Goal: Information Seeking & Learning: Learn about a topic

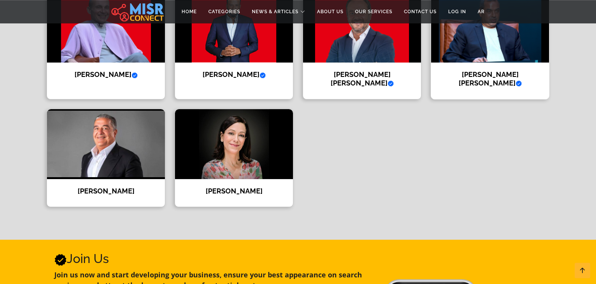
scroll to position [328, 0]
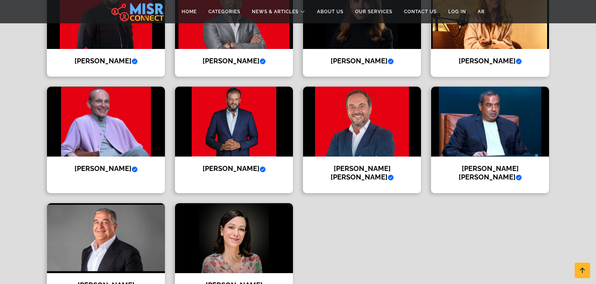
drag, startPoint x: 561, startPoint y: 54, endPoint x: 480, endPoint y: 52, distance: 81.5
click at [480, 52] on section "Shark Tank Egypt judging panel Shark Tank Egypt Judges Panel | Meet the Judges!…" at bounding box center [298, 33] width 596 height 599
copy h4 "Ghabbour Verified account"
click at [456, 35] on img at bounding box center [490, 14] width 118 height 70
click at [105, 123] on img at bounding box center [106, 122] width 118 height 70
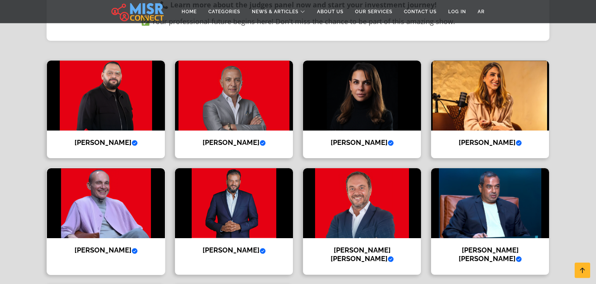
scroll to position [246, 0]
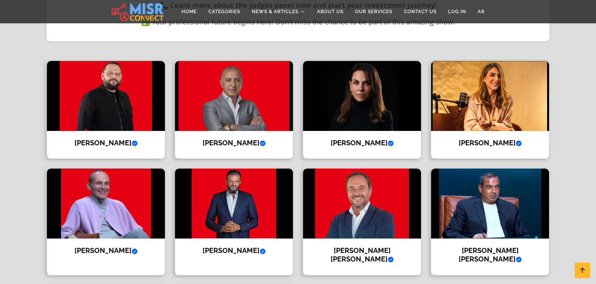
click at [568, 156] on section "Shark Tank Egypt judging panel Shark Tank Egypt Judges Panel | Meet the Judges!…" at bounding box center [298, 115] width 596 height 599
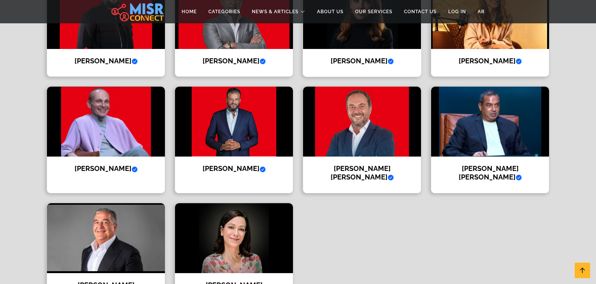
scroll to position [369, 0]
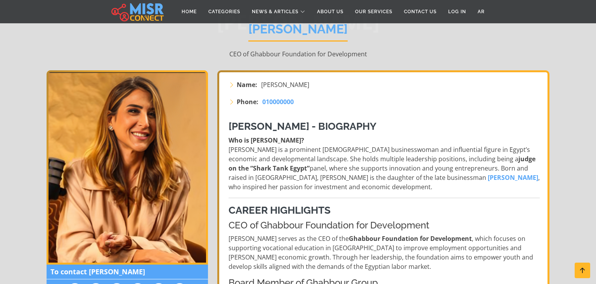
scroll to position [82, 0]
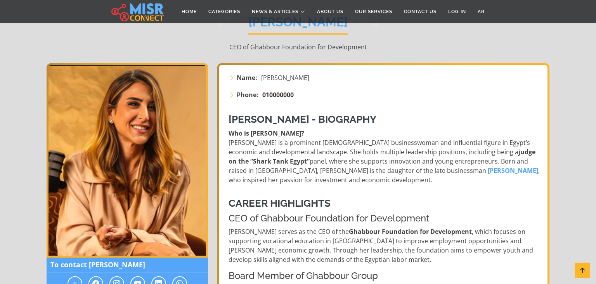
click at [287, 95] on span "010000000" at bounding box center [277, 94] width 31 height 9
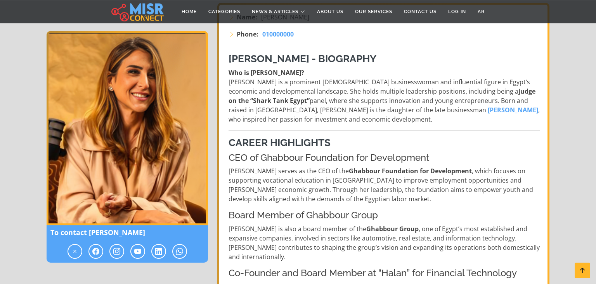
scroll to position [164, 0]
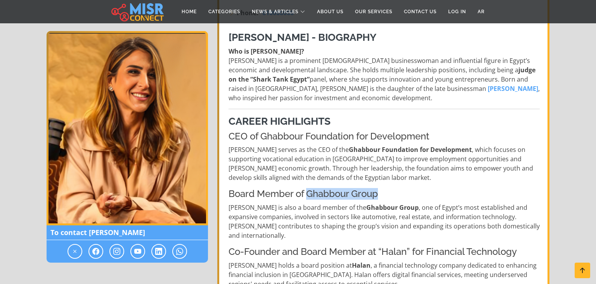
drag, startPoint x: 309, startPoint y: 193, endPoint x: 392, endPoint y: 194, distance: 82.7
click at [392, 194] on h4 "Board Member of Ghabbour Group" at bounding box center [384, 193] width 311 height 11
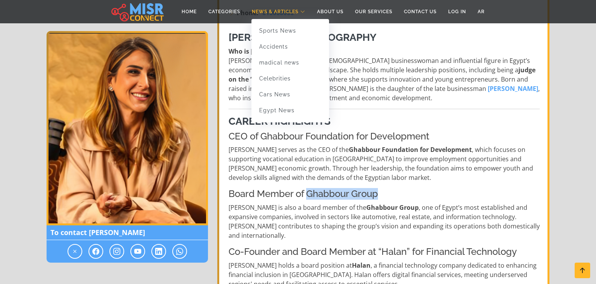
copy h4 "Ghabbour Group"
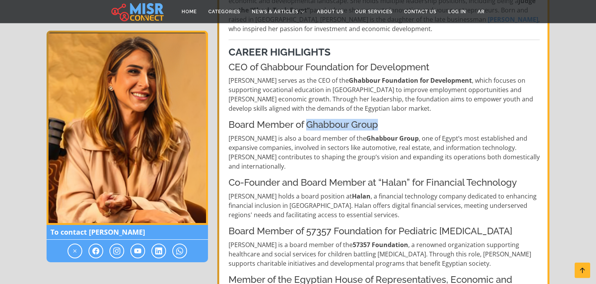
scroll to position [246, 0]
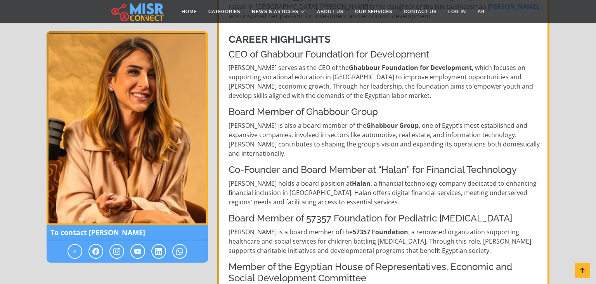
click at [387, 164] on h4 "Co-Founder and Board Member at “Halan” for Financial Technology" at bounding box center [384, 169] width 311 height 11
copy h4 "Halan"
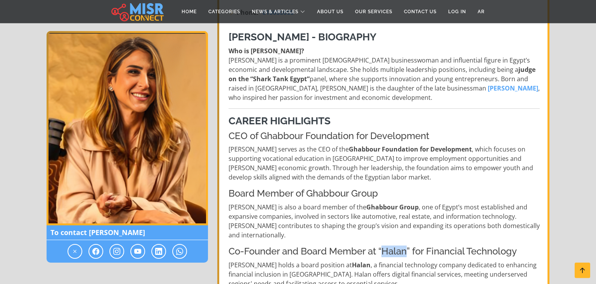
scroll to position [164, 0]
drag, startPoint x: 315, startPoint y: 148, endPoint x: 436, endPoint y: 148, distance: 120.7
click at [436, 148] on strong "Ghabbour Foundation for Development" at bounding box center [410, 149] width 123 height 9
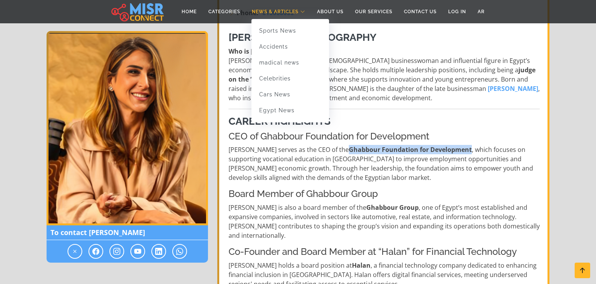
copy strong "Ghabbour Foundation for Development"
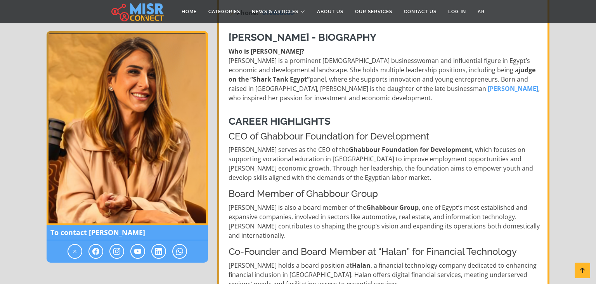
click at [366, 204] on strong "Ghabbour Group" at bounding box center [392, 207] width 52 height 9
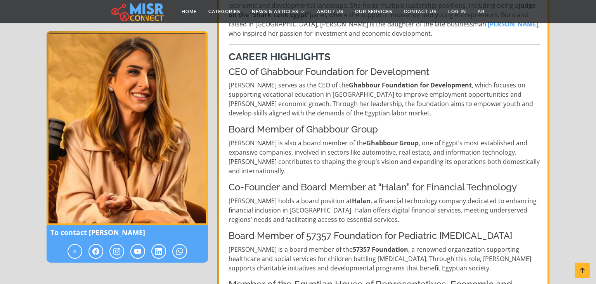
scroll to position [246, 0]
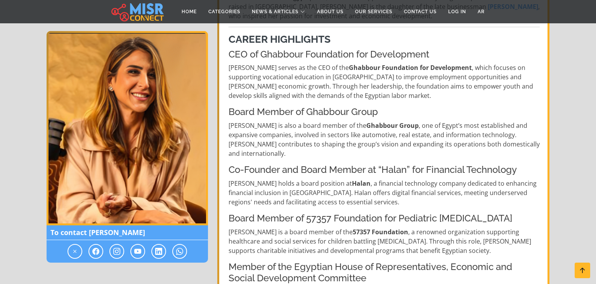
click at [352, 179] on strong "Halan" at bounding box center [361, 183] width 19 height 9
copy p "Halan"
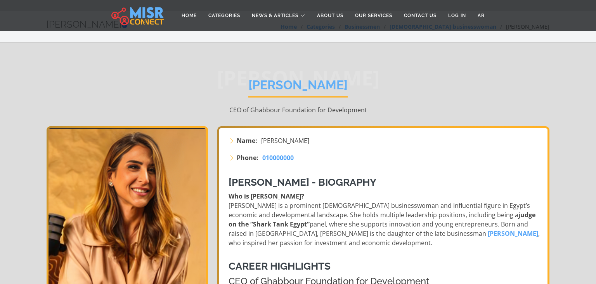
scroll to position [0, 0]
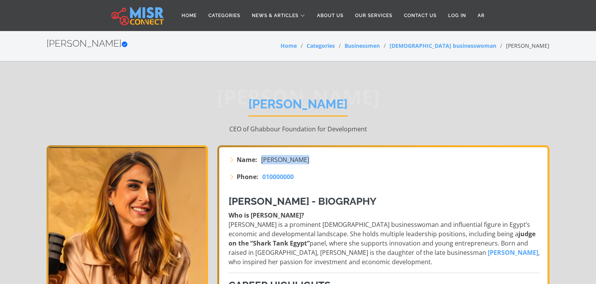
drag, startPoint x: 263, startPoint y: 158, endPoint x: 318, endPoint y: 159, distance: 55.5
click at [318, 159] on li "Name: Dina Ghabbour" at bounding box center [384, 159] width 311 height 9
copy span "Dina Ghabbour"
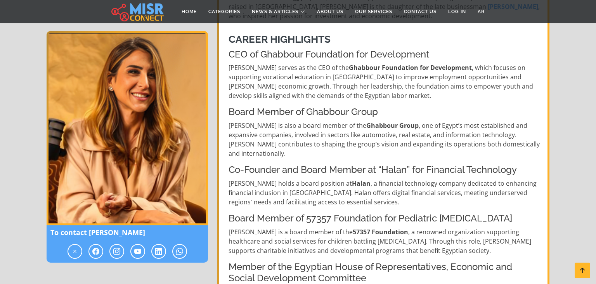
scroll to position [287, 0]
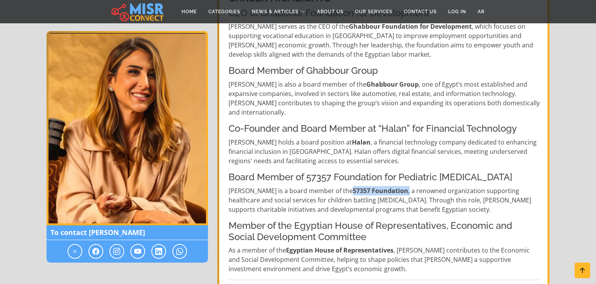
drag, startPoint x: 319, startPoint y: 179, endPoint x: 375, endPoint y: 181, distance: 55.9
click at [375, 186] on p "Dina is a board member of the 57357 Foundation , a renowned organization suppor…" at bounding box center [384, 200] width 311 height 28
click at [353, 186] on strong "57357 Foundation" at bounding box center [380, 190] width 55 height 9
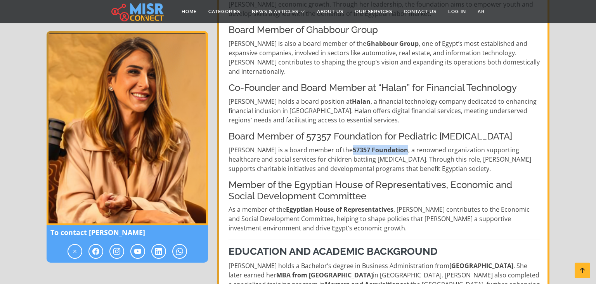
drag, startPoint x: 319, startPoint y: 140, endPoint x: 372, endPoint y: 142, distance: 52.8
click at [372, 146] on strong "57357 Foundation" at bounding box center [380, 150] width 55 height 9
copy strong "57357 Foundation"
drag, startPoint x: 289, startPoint y: 201, endPoint x: 395, endPoint y: 196, distance: 106.4
click at [395, 204] on p "As a member of the Egyptian House of Representatives , Dina contributes to the …" at bounding box center [384, 218] width 311 height 28
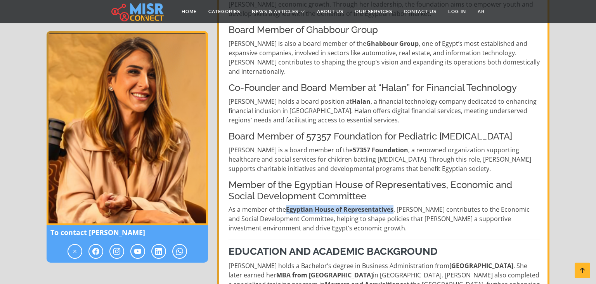
copy strong "Egyptian House of Representatives"
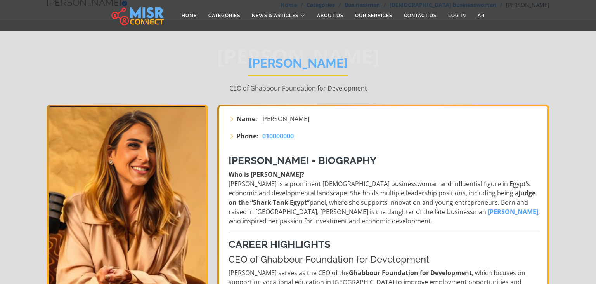
scroll to position [0, 0]
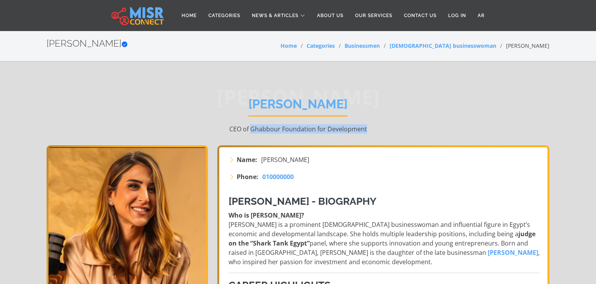
drag, startPoint x: 252, startPoint y: 127, endPoint x: 373, endPoint y: 128, distance: 121.1
click at [373, 128] on p "CEO of Ghabbour Foundation for Development" at bounding box center [298, 128] width 503 height 9
copy p "Ghabbour Foundation for Development"
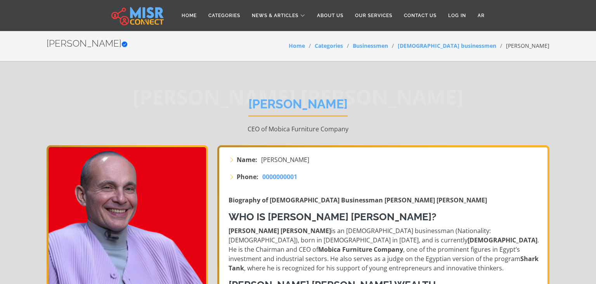
click at [232, 177] on icon at bounding box center [232, 176] width 6 height 6
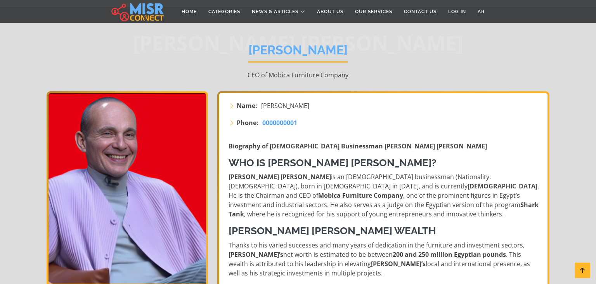
scroll to position [123, 0]
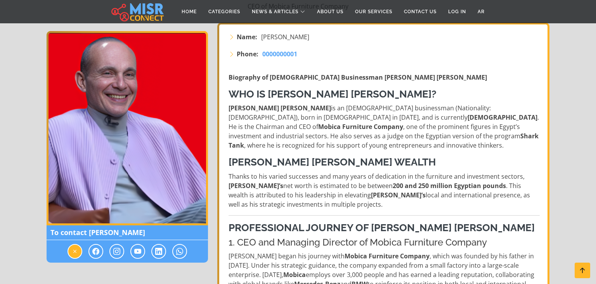
click at [81, 253] on span at bounding box center [75, 251] width 15 height 15
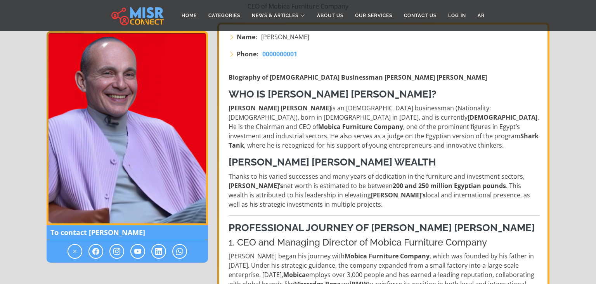
scroll to position [0, 0]
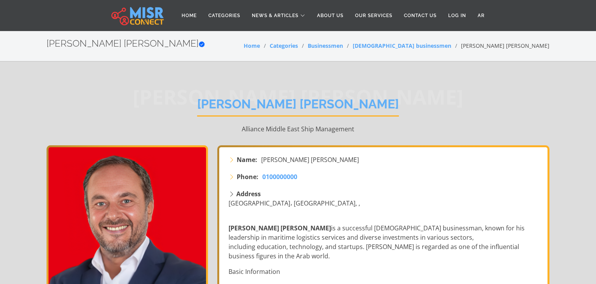
scroll to position [41, 0]
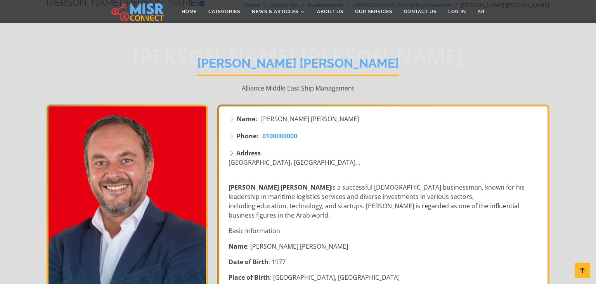
click at [284, 118] on span "Ahmed Tarek Khalil" at bounding box center [310, 118] width 98 height 9
click at [311, 189] on p "Ahmed Tarek Khalil is a successful Egyptian businessman, known for his leadersh…" at bounding box center [384, 200] width 311 height 37
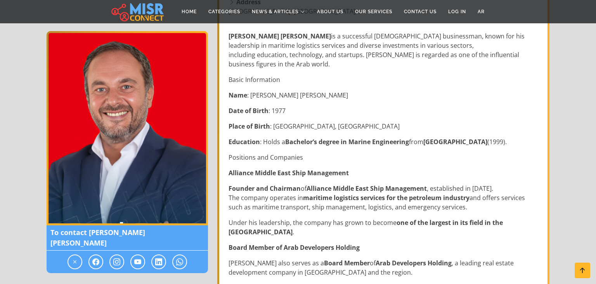
scroll to position [205, 0]
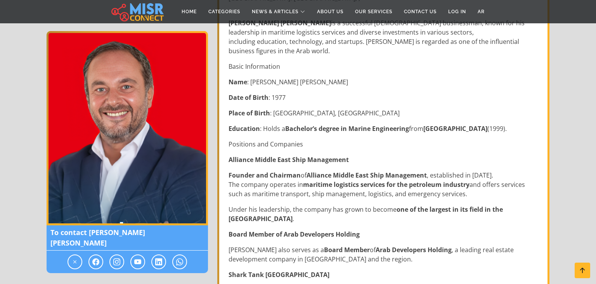
drag, startPoint x: 307, startPoint y: 164, endPoint x: 428, endPoint y: 167, distance: 120.7
click at [428, 170] on p "Founder and Chairman of Alliance Middle East Ship Management , established in 2…" at bounding box center [384, 184] width 311 height 28
copy p "Alliance Middle East Ship Management"
click at [326, 182] on p "Founder and Chairman of Alliance Middle East Ship Management , established in 2…" at bounding box center [384, 184] width 311 height 28
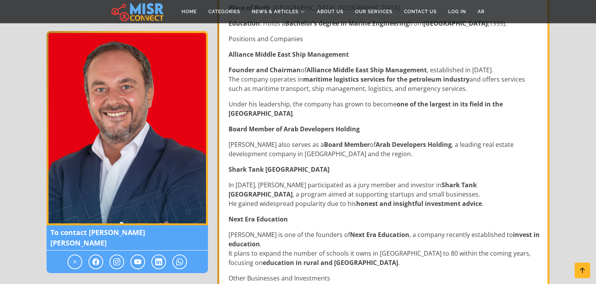
scroll to position [328, 0]
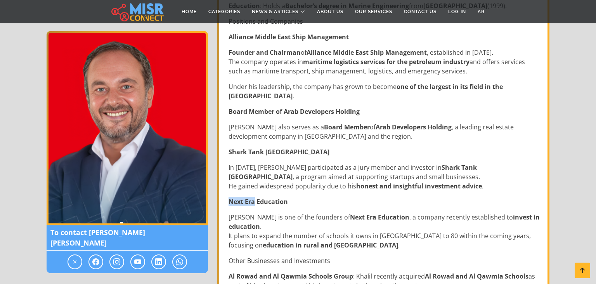
drag, startPoint x: 229, startPoint y: 192, endPoint x: 255, endPoint y: 189, distance: 25.8
click at [255, 197] on strong "Next Era Education" at bounding box center [258, 201] width 59 height 9
copy strong "Next Era"
drag, startPoint x: 288, startPoint y: 191, endPoint x: 225, endPoint y: 193, distance: 63.3
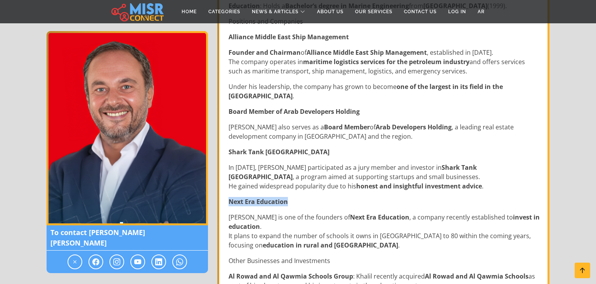
copy strong "Next Era Education"
click at [345, 197] on p "Next Era Education" at bounding box center [384, 201] width 311 height 9
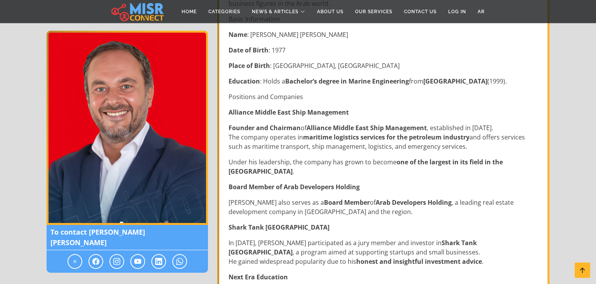
scroll to position [246, 0]
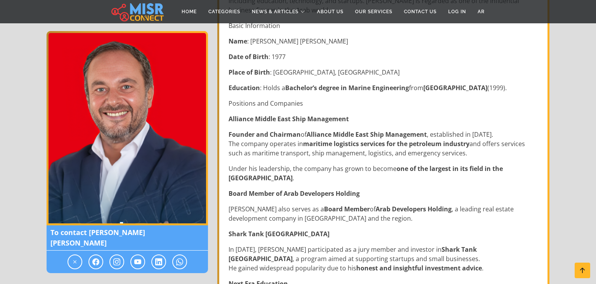
drag, startPoint x: 307, startPoint y: 125, endPoint x: 429, endPoint y: 126, distance: 122.6
click at [429, 130] on p "Founder and Chairman of Alliance Middle East Ship Management , established in 2…" at bounding box center [384, 144] width 311 height 28
copy p "Alliance Middle East Ship Management"
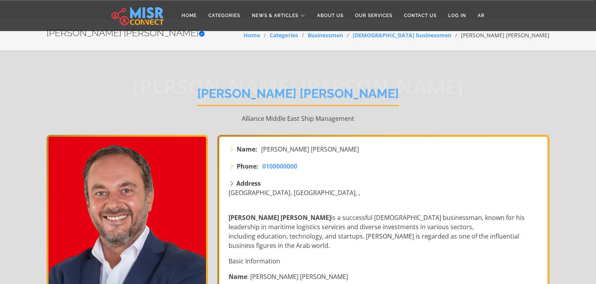
scroll to position [0, 0]
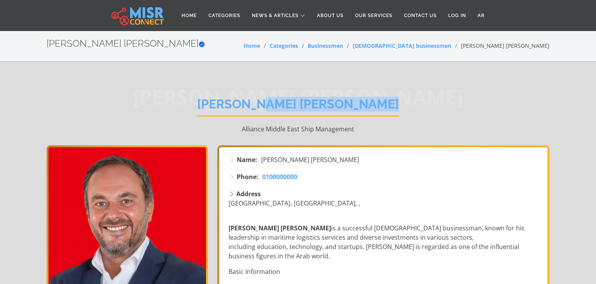
drag, startPoint x: 238, startPoint y: 102, endPoint x: 362, endPoint y: 104, distance: 123.8
click at [362, 104] on h1 "Ahmed Tarek Khalil" at bounding box center [298, 107] width 202 height 20
copy h1 "Ahmed Tarek Khalil"
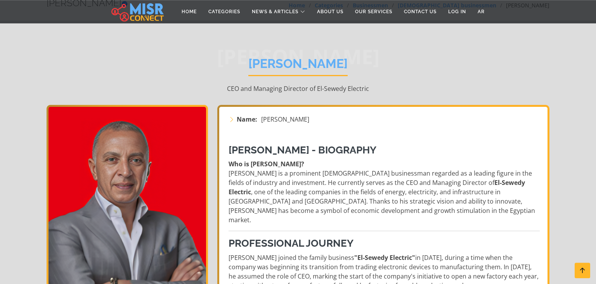
scroll to position [41, 0]
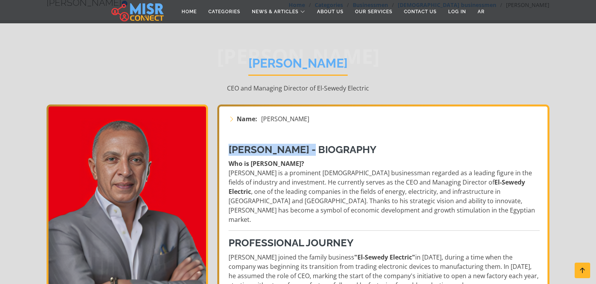
drag, startPoint x: 229, startPoint y: 148, endPoint x: 324, endPoint y: 148, distance: 94.3
click at [324, 148] on h3 "Ahmed El-Sewedy - Biography" at bounding box center [384, 150] width 311 height 12
copy h3 "Ahmed El-Sewedy"
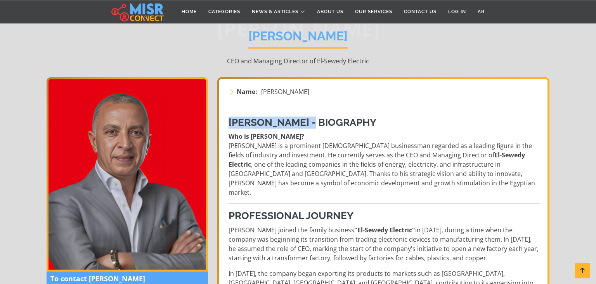
scroll to position [82, 0]
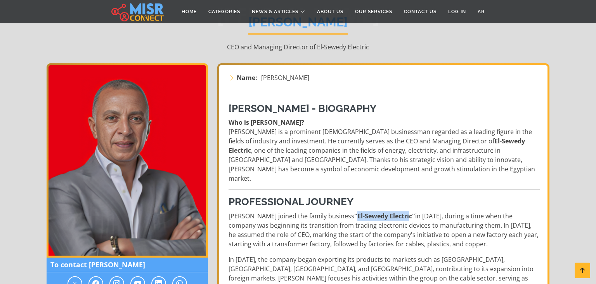
drag, startPoint x: 362, startPoint y: 207, endPoint x: 415, endPoint y: 206, distance: 53.2
click at [415, 211] on strong ""El-Sewedy Electric"" at bounding box center [384, 215] width 61 height 9
copy strong "El-Sewedy Electri"
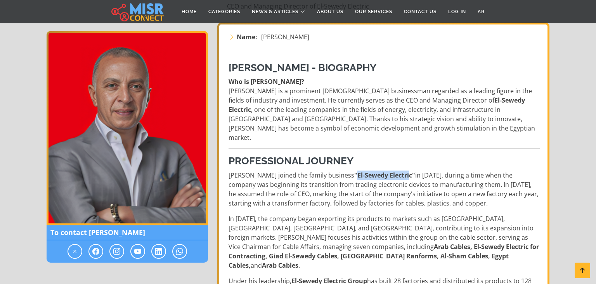
scroll to position [164, 0]
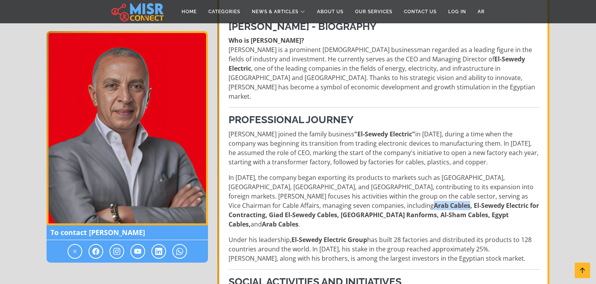
drag, startPoint x: 523, startPoint y: 184, endPoint x: 249, endPoint y: 198, distance: 274.7
click at [249, 201] on strong "Arab Cables, El-Sewedy Electric for Contracting, Giad El-Sewedy Cables, Sudan R…" at bounding box center [384, 214] width 310 height 27
copy strong "Arab Cables"
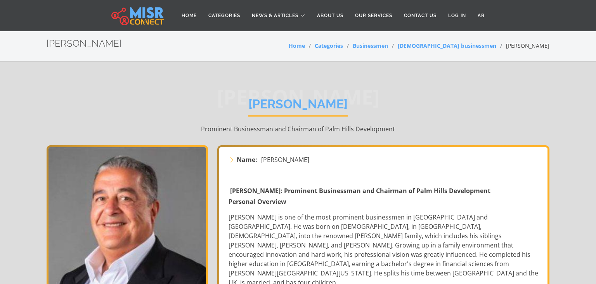
drag, startPoint x: 368, startPoint y: 106, endPoint x: 356, endPoint y: 111, distance: 12.5
click at [356, 111] on div "[PERSON_NAME] [PERSON_NAME] Prominent Businessman and Chairman of Palm Hills De…" at bounding box center [298, 115] width 503 height 60
click at [218, 97] on span "[PERSON_NAME]" at bounding box center [298, 97] width 503 height 0
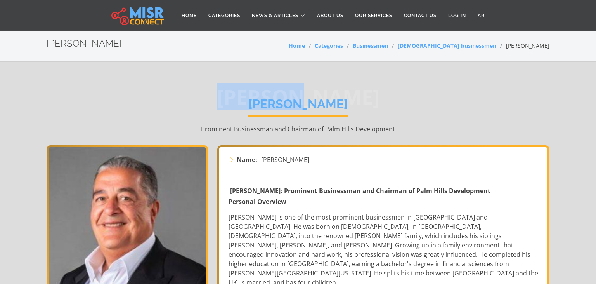
click at [218, 97] on span "[PERSON_NAME]" at bounding box center [298, 97] width 503 height 0
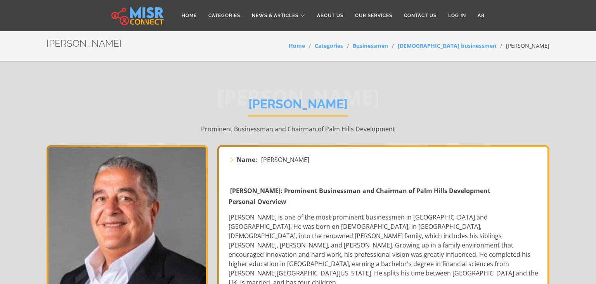
click at [218, 97] on span "[PERSON_NAME]" at bounding box center [298, 97] width 503 height 0
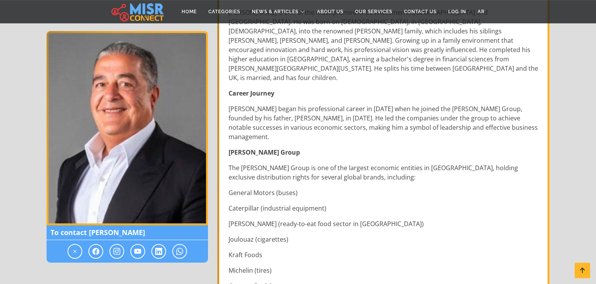
scroll to position [205, 0]
click at [280, 218] on p "[PERSON_NAME] (ready-to-eat food sector in [GEOGRAPHIC_DATA])" at bounding box center [384, 222] width 311 height 9
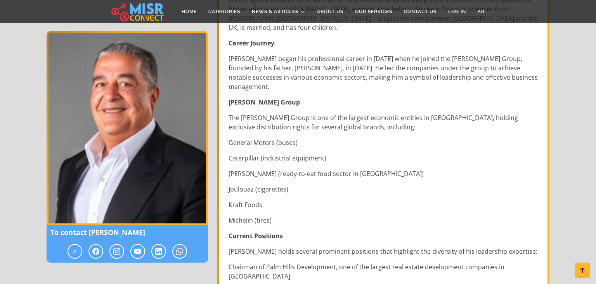
scroll to position [328, 0]
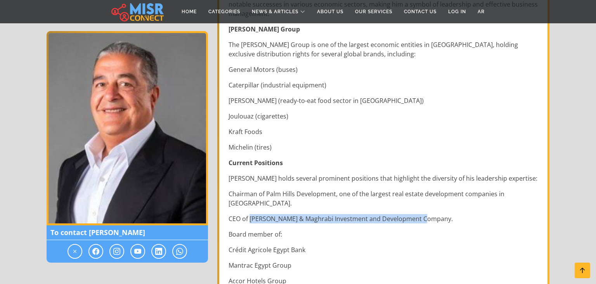
drag, startPoint x: 251, startPoint y: 180, endPoint x: 426, endPoint y: 182, distance: 174.6
click at [426, 214] on p "CEO of [PERSON_NAME] & Maghrabi Investment and Development Company." at bounding box center [384, 218] width 311 height 9
copy p "[PERSON_NAME] & Maghrabi Investment and Development Company"
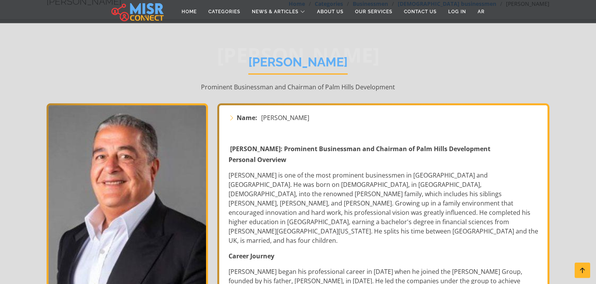
scroll to position [41, 0]
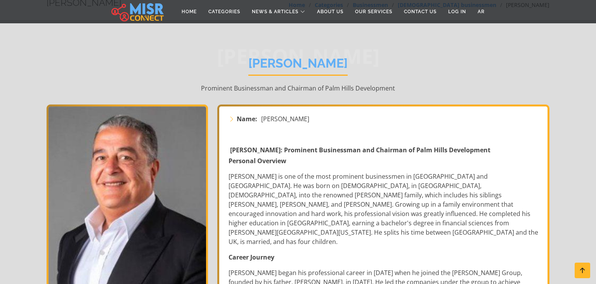
click at [262, 150] on strong "[PERSON_NAME]: Prominent Businessman and Chairman of Palm Hills Development" at bounding box center [360, 150] width 260 height 9
click at [262, 150] on strong "Yassin Mansour: Prominent Businessman and Chairman of Palm Hills Development" at bounding box center [360, 150] width 260 height 9
click at [244, 148] on strong "Yassin Mansour: Prominent Businessman and Chairman of Palm Hills Development" at bounding box center [360, 150] width 260 height 9
click at [279, 149] on strong "Yassin Mansour: Prominent Businessman and Chairman of Palm Hills Development" at bounding box center [360, 150] width 260 height 9
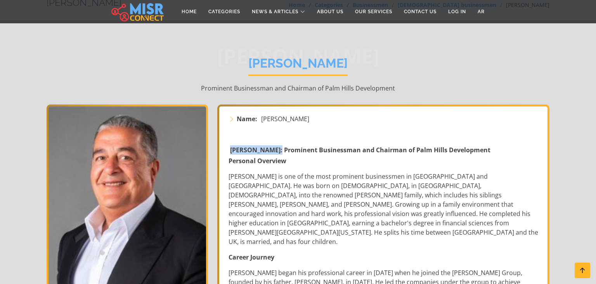
copy strong "Yassin Mansour"
click at [297, 203] on p "Yassin Mansour is one of the most prominent businessmen in Egypt and the Middle…" at bounding box center [384, 209] width 311 height 75
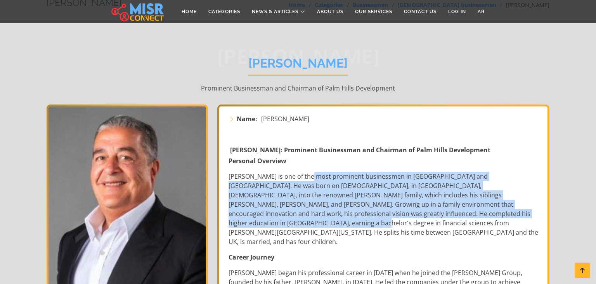
drag, startPoint x: 308, startPoint y: 173, endPoint x: 488, endPoint y: 212, distance: 184.6
click at [488, 212] on p "Yassin Mansour is one of the most prominent businessmen in Egypt and the Middle…" at bounding box center [384, 209] width 311 height 75
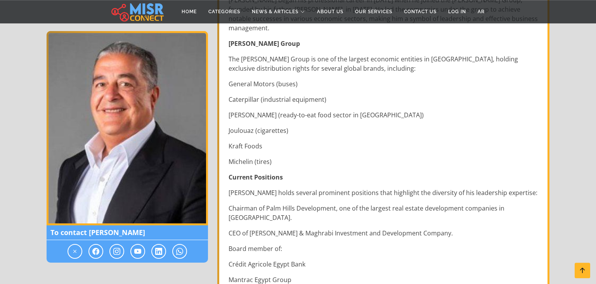
scroll to position [328, 0]
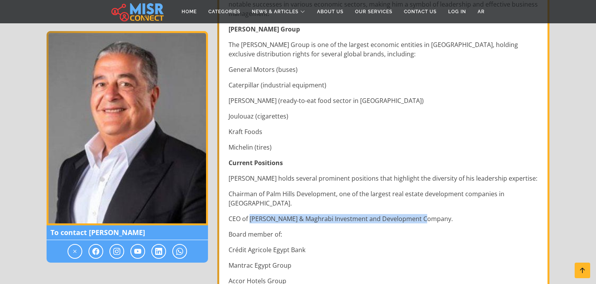
drag, startPoint x: 250, startPoint y: 182, endPoint x: 428, endPoint y: 176, distance: 178.2
click at [428, 214] on p "CEO of Mansour & Maghrabi Investment and Development Company." at bounding box center [384, 218] width 311 height 9
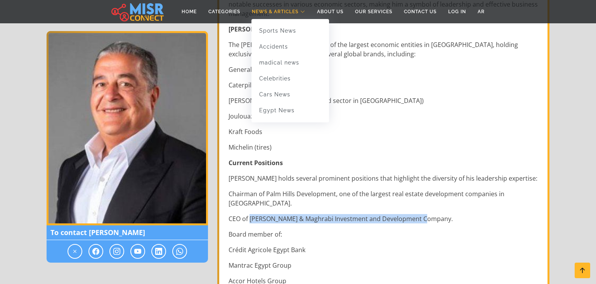
copy p "Mansour & Maghrabi Investment and Development Company"
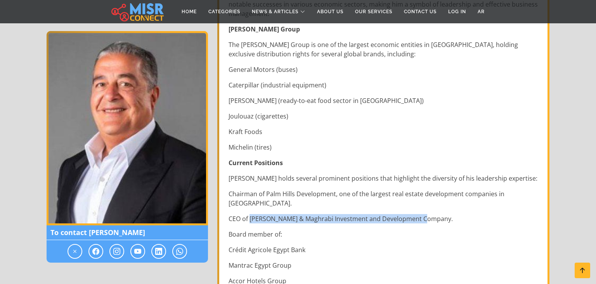
click at [300, 214] on p "CEO of Mansour & Maghrabi Investment and Development Company." at bounding box center [384, 218] width 311 height 9
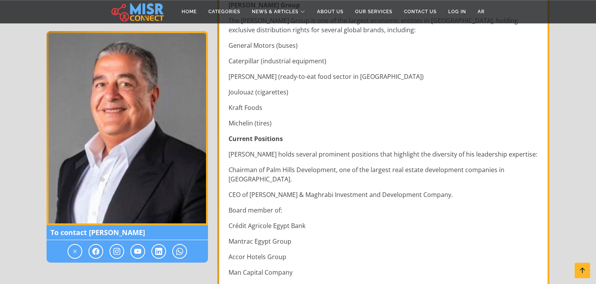
scroll to position [369, 0]
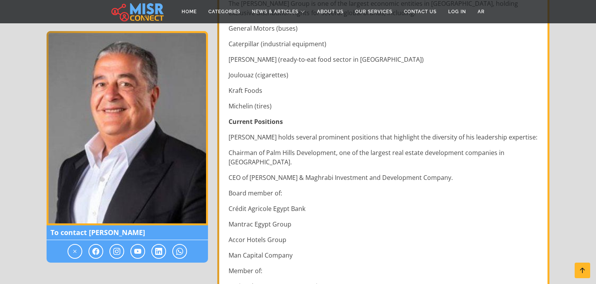
click at [280, 164] on div "Personal Overview Yassin Mansour is one of the most prominent businessmen in Eg…" at bounding box center [384, 224] width 311 height 792
click at [282, 204] on p "Crédit Agricole Egypt Bank" at bounding box center [384, 208] width 311 height 9
click at [244, 219] on p "Mantrac Egypt Group" at bounding box center [384, 223] width 311 height 9
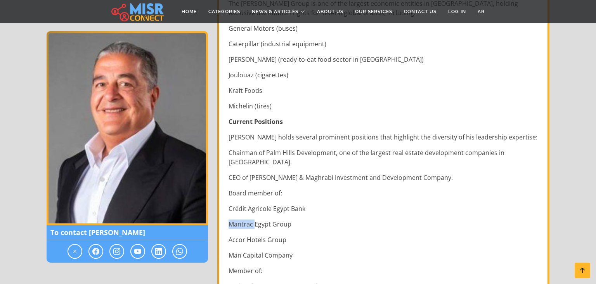
click at [244, 219] on p "Mantrac Egypt Group" at bounding box center [384, 223] width 311 height 9
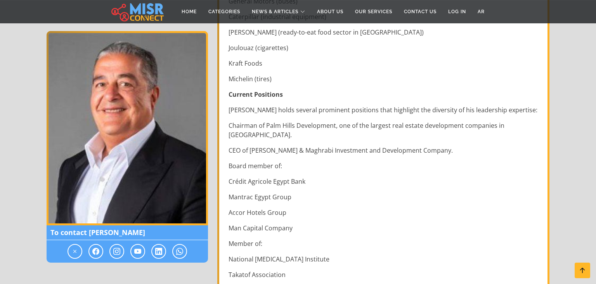
scroll to position [410, 0]
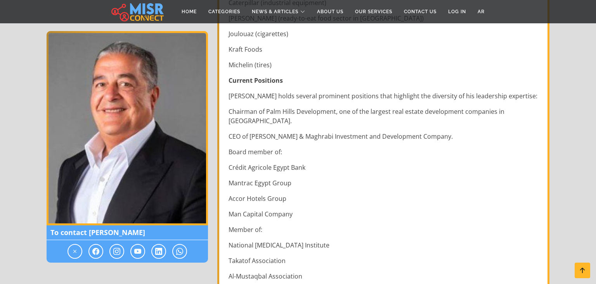
click at [265, 194] on p "Accor Hotels Group" at bounding box center [384, 198] width 311 height 9
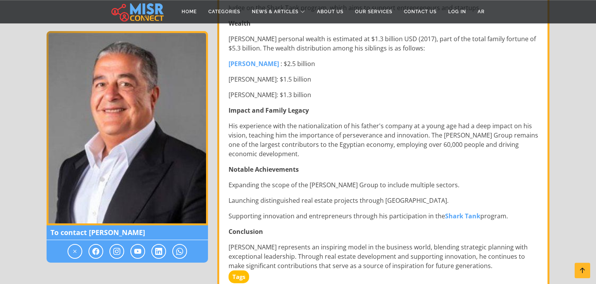
scroll to position [737, 0]
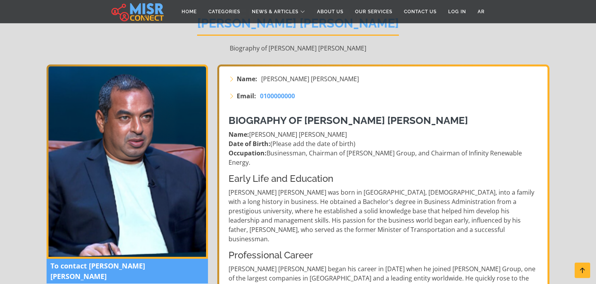
scroll to position [82, 0]
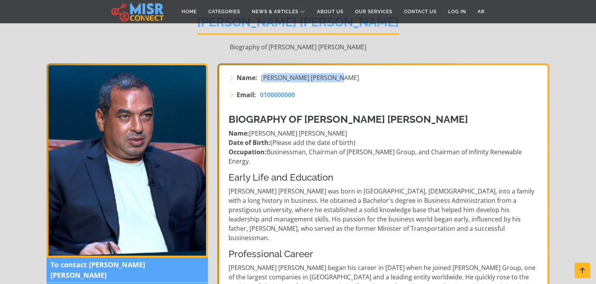
drag, startPoint x: 261, startPoint y: 78, endPoint x: 337, endPoint y: 79, distance: 76.1
click at [337, 79] on li "Name: [PERSON_NAME] [PERSON_NAME]" at bounding box center [384, 77] width 311 height 9
copy span "[PERSON_NAME] [PERSON_NAME]"
click at [359, 186] on p "[PERSON_NAME] [PERSON_NAME] was born in [GEOGRAPHIC_DATA], [DEMOGRAPHIC_DATA], …" at bounding box center [384, 214] width 311 height 56
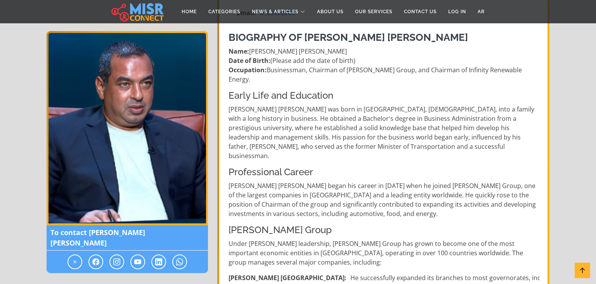
scroll to position [287, 0]
